Goal: Transaction & Acquisition: Purchase product/service

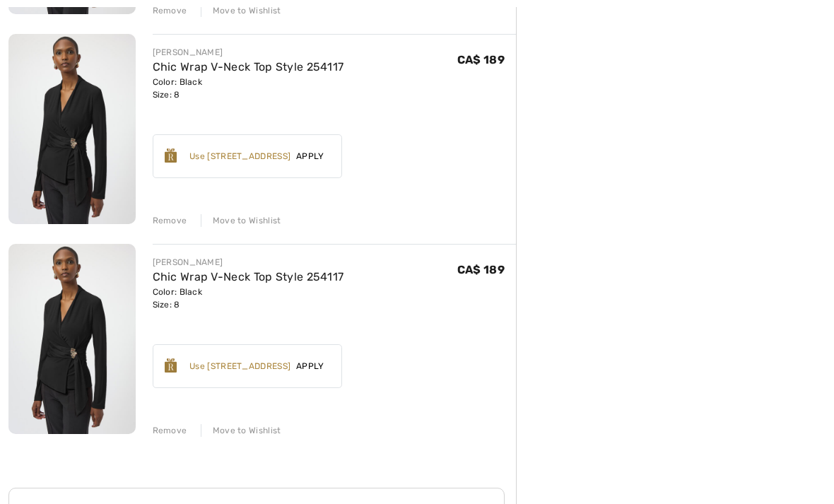
scroll to position [571, 0]
click at [173, 433] on div "Remove" at bounding box center [170, 430] width 35 height 13
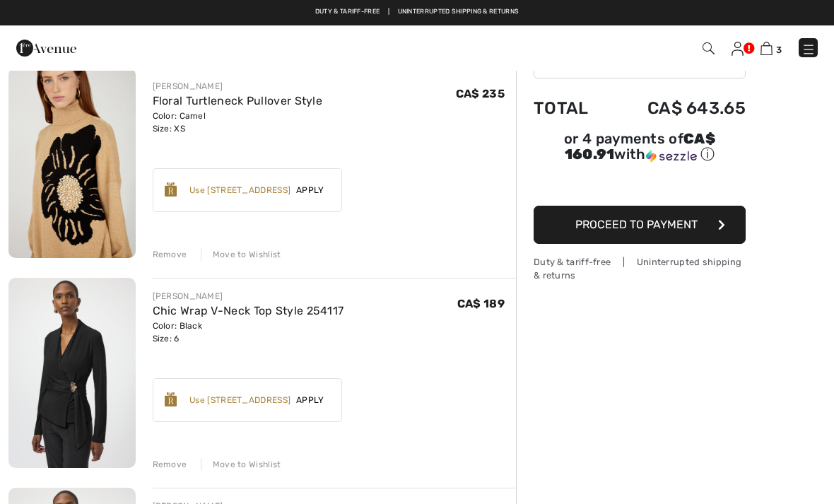
scroll to position [119, 0]
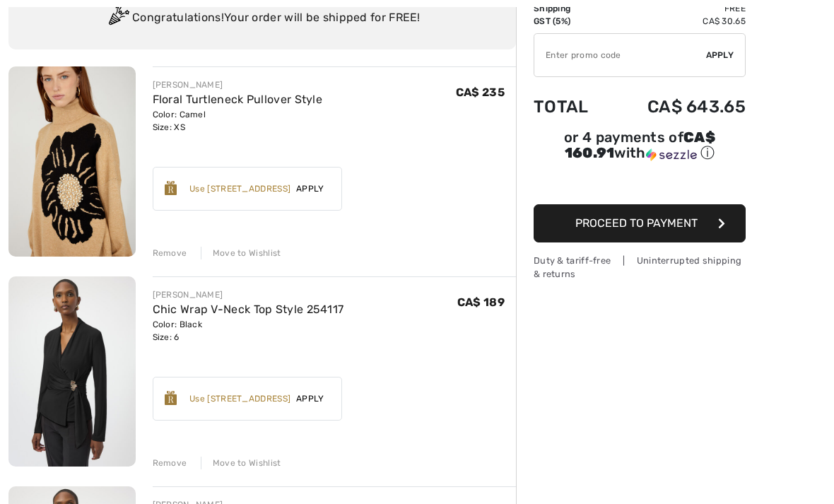
click at [263, 407] on div "Earn 30 Avenue Rewards ✔ Use [STREET_ADDRESS] Rewards Apply Remove" at bounding box center [248, 399] width 190 height 44
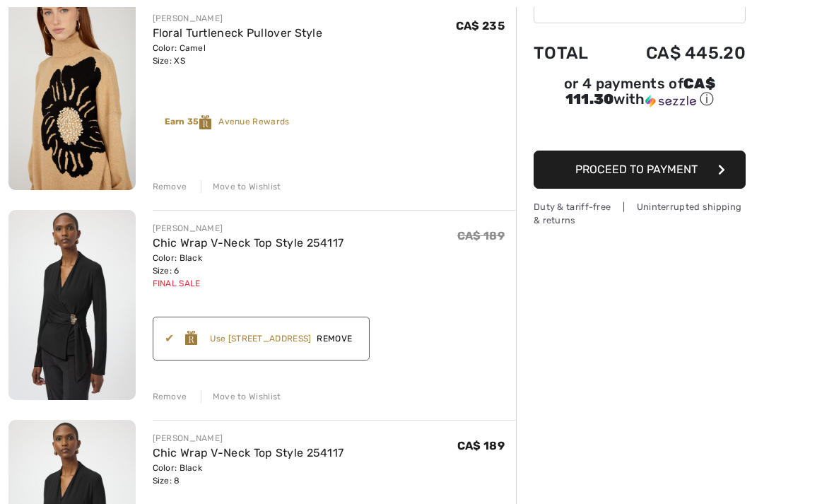
scroll to position [185, 0]
click at [171, 396] on div "Remove" at bounding box center [170, 396] width 35 height 13
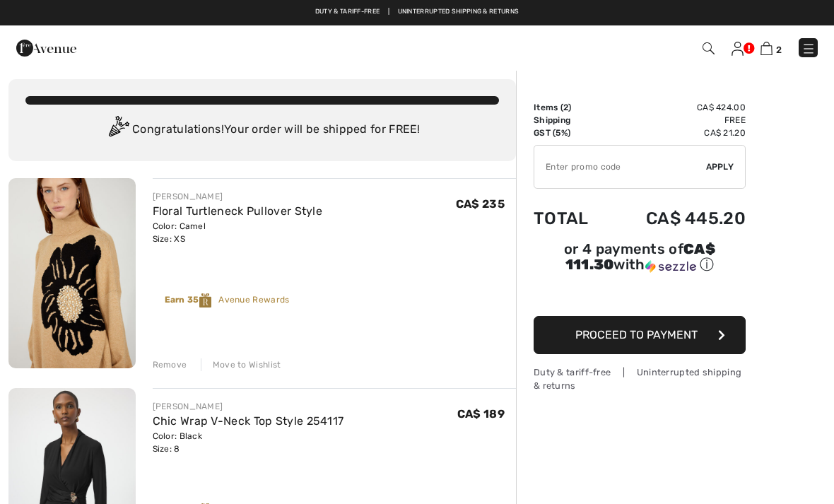
scroll to position [0, 0]
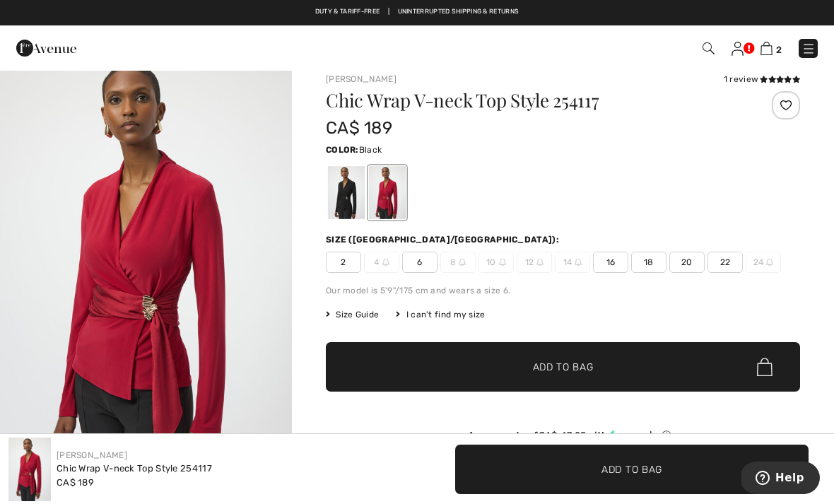
click at [346, 195] on div at bounding box center [346, 192] width 37 height 53
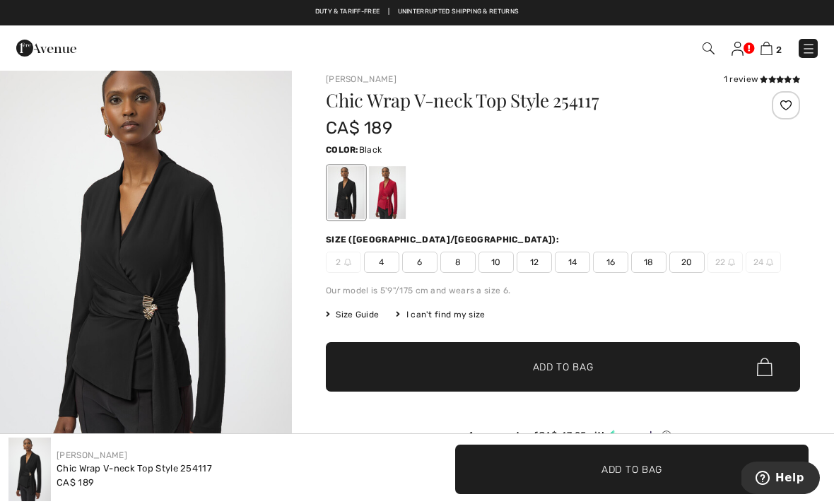
click at [423, 269] on span "6" at bounding box center [419, 262] width 35 height 21
click at [563, 384] on span "✔ Added to Bag Add to Bag" at bounding box center [563, 366] width 474 height 49
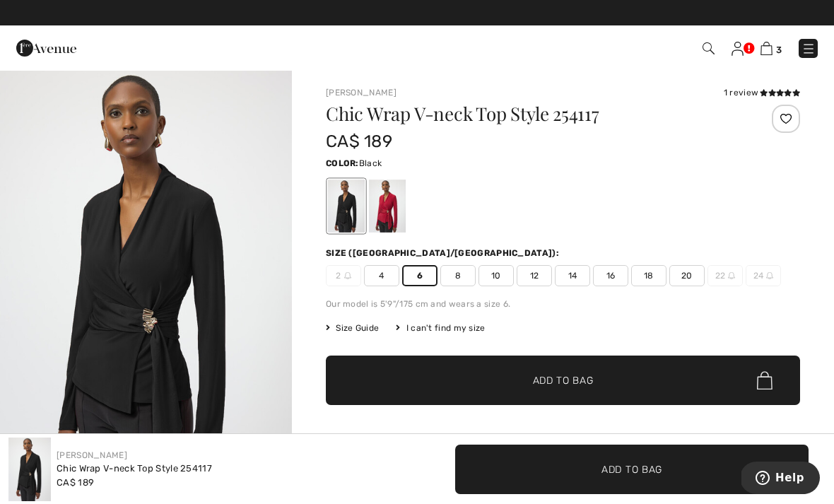
click at [772, 51] on img at bounding box center [767, 48] width 12 height 13
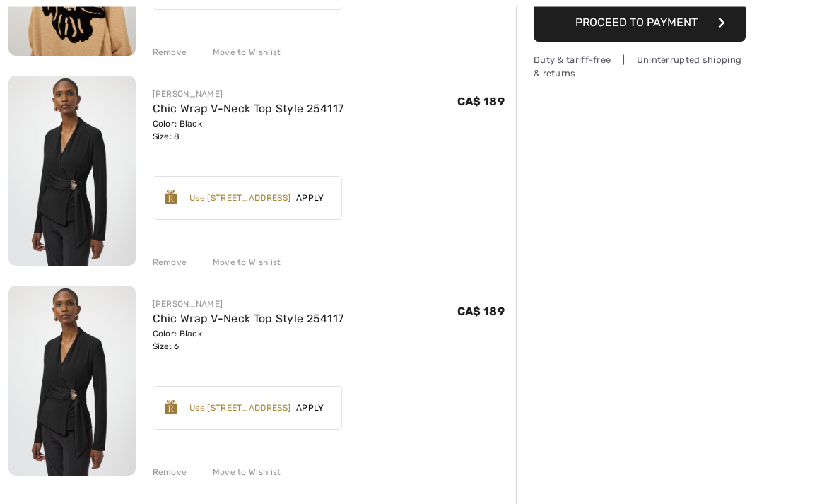
scroll to position [320, 0]
click at [292, 414] on div "Earn 30 Avenue Rewards ✔ Use 900 Avenue Rewards Apply Remove" at bounding box center [248, 407] width 190 height 44
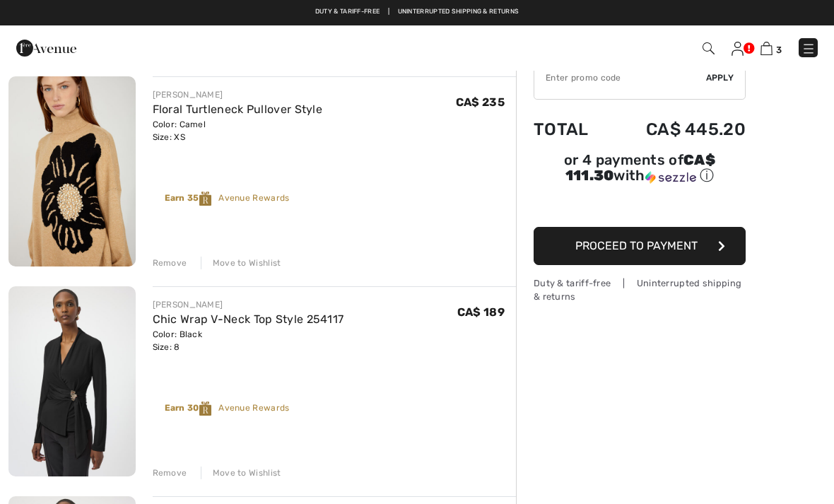
scroll to position [82, 0]
